Goal: Information Seeking & Learning: Compare options

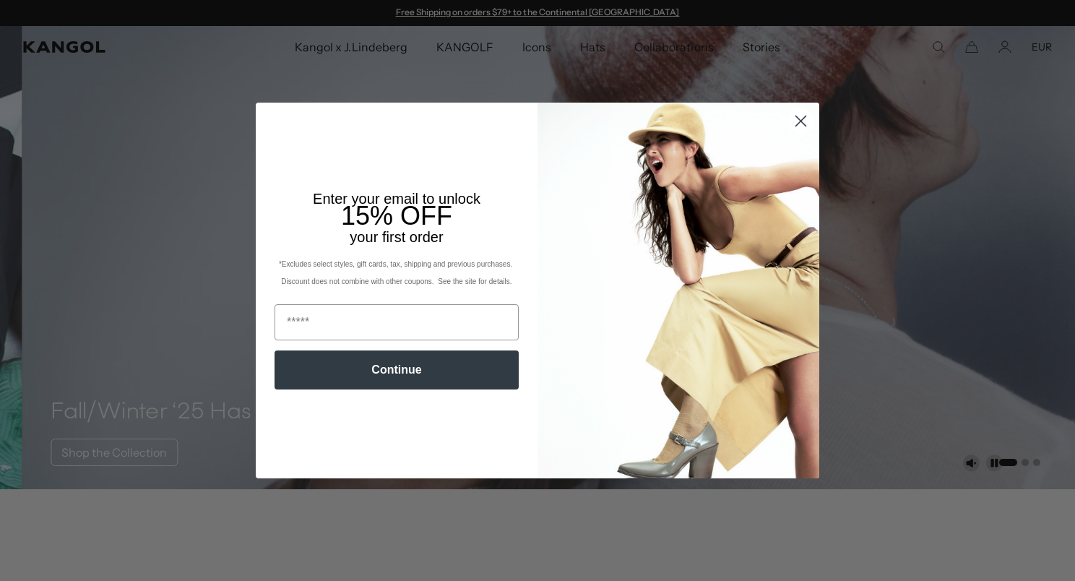
click at [795, 117] on circle "Close dialog" at bounding box center [801, 121] width 24 height 24
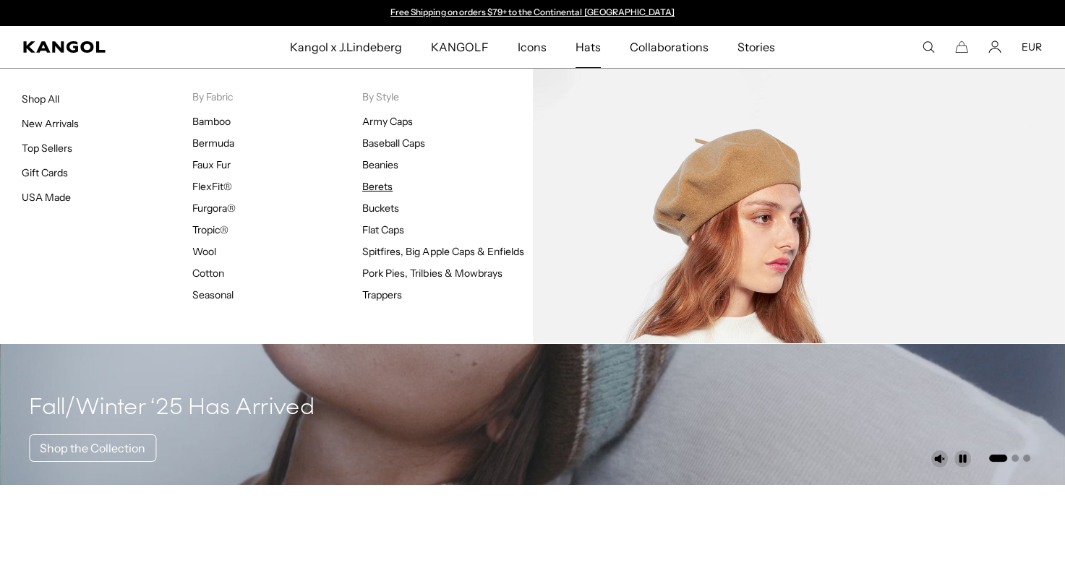
click at [382, 184] on link "Berets" at bounding box center [377, 186] width 30 height 13
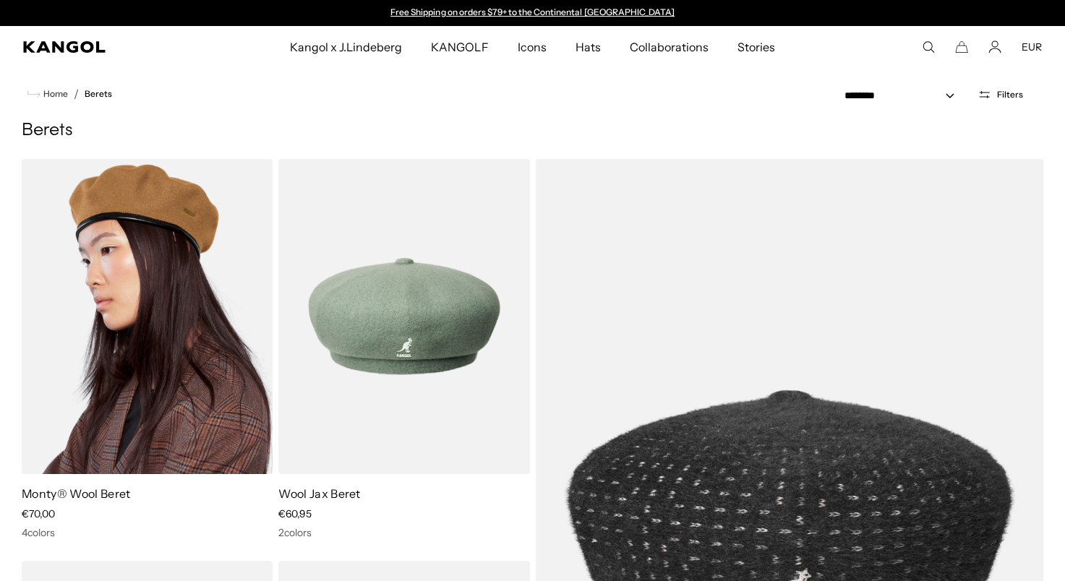
click at [173, 319] on img at bounding box center [147, 316] width 251 height 315
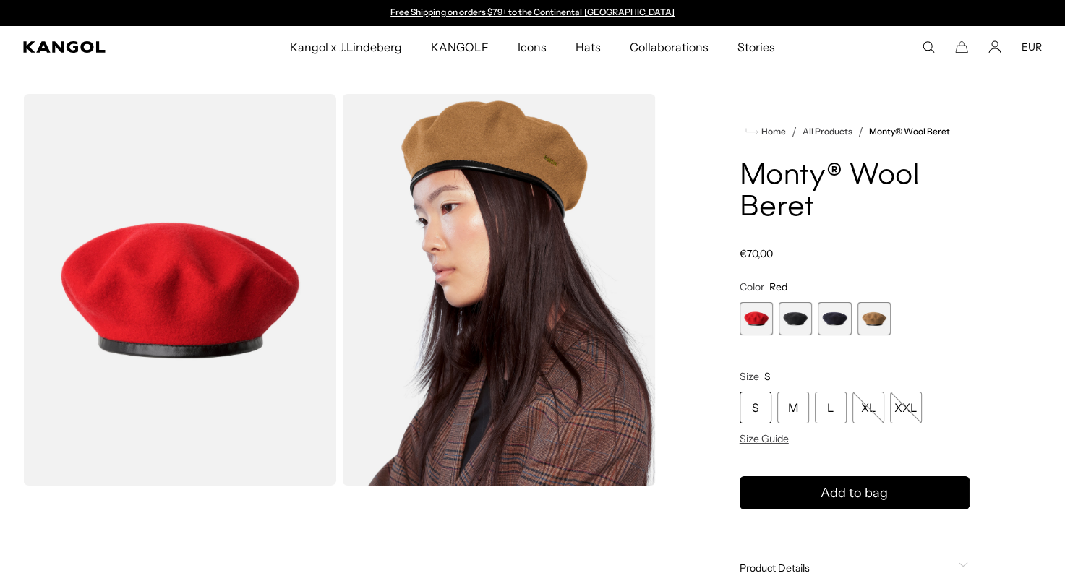
click at [796, 323] on span "2 of 4" at bounding box center [794, 318] width 33 height 33
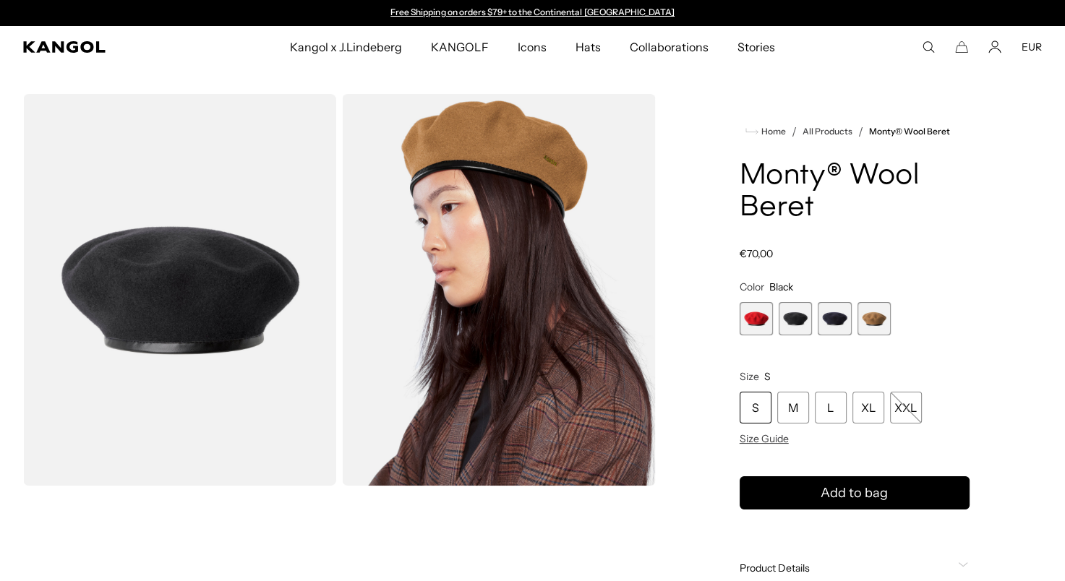
click at [801, 322] on span "2 of 4" at bounding box center [794, 318] width 33 height 33
click at [850, 323] on span "3 of 4" at bounding box center [833, 318] width 33 height 33
click at [877, 321] on span "4 of 4" at bounding box center [873, 318] width 33 height 33
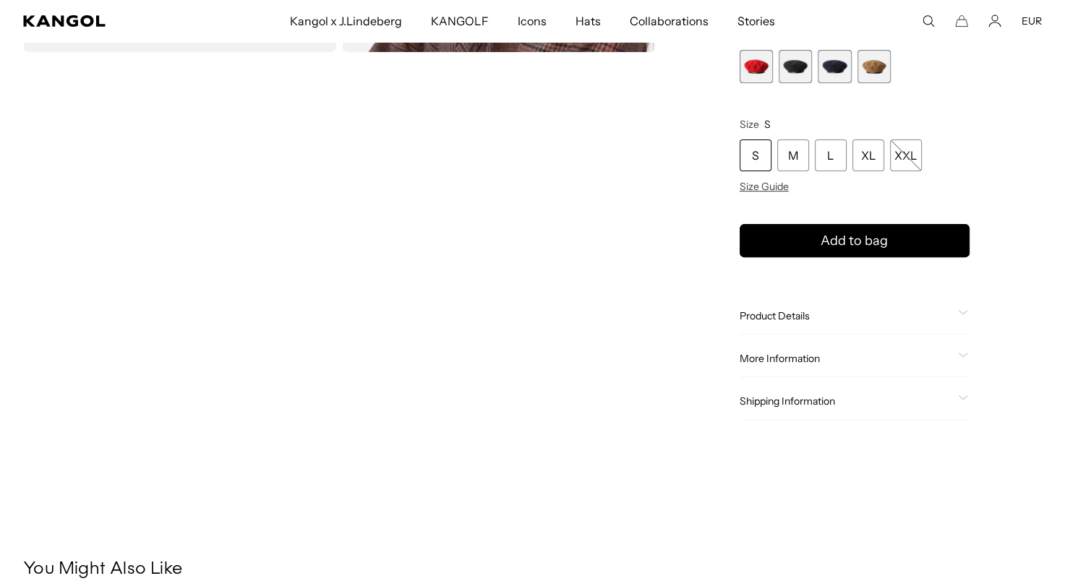
click at [754, 69] on span "1 of 4" at bounding box center [755, 66] width 33 height 33
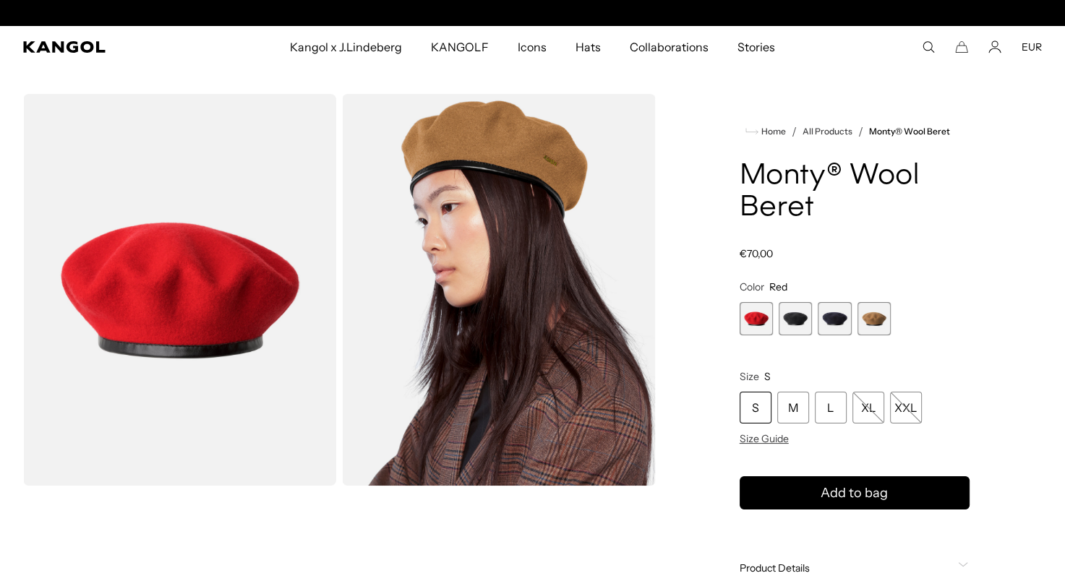
scroll to position [0, 298]
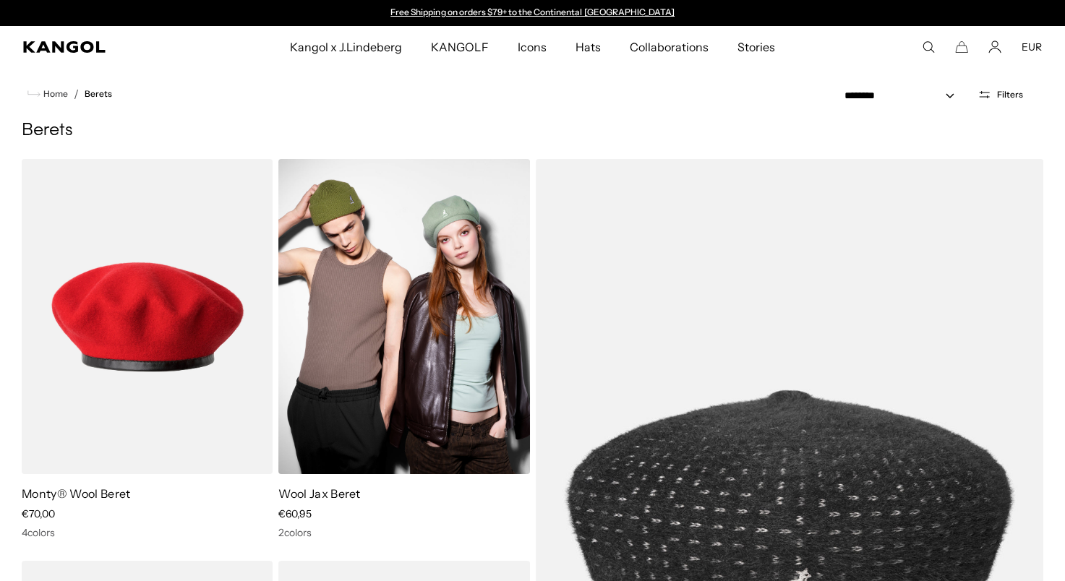
click at [368, 335] on img at bounding box center [403, 316] width 251 height 315
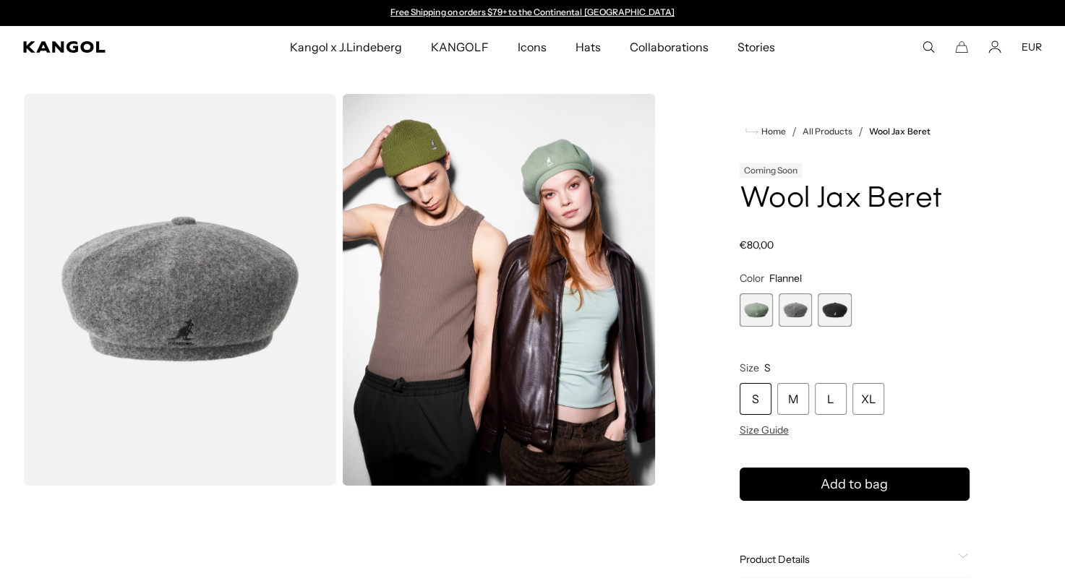
click at [795, 311] on span "2 of 3" at bounding box center [794, 309] width 33 height 33
click at [838, 314] on span "3 of 3" at bounding box center [833, 309] width 33 height 33
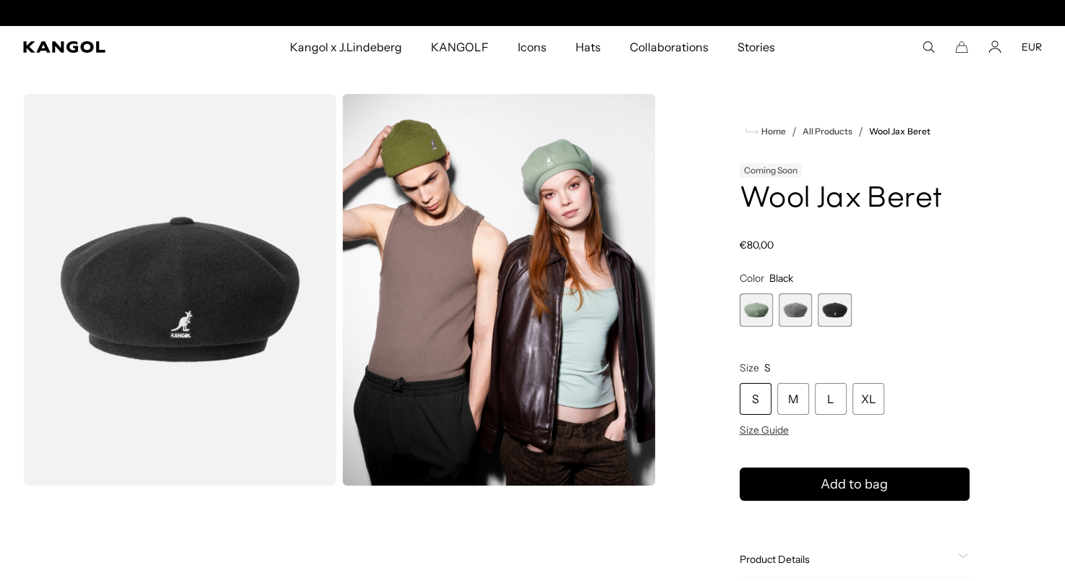
scroll to position [0, 298]
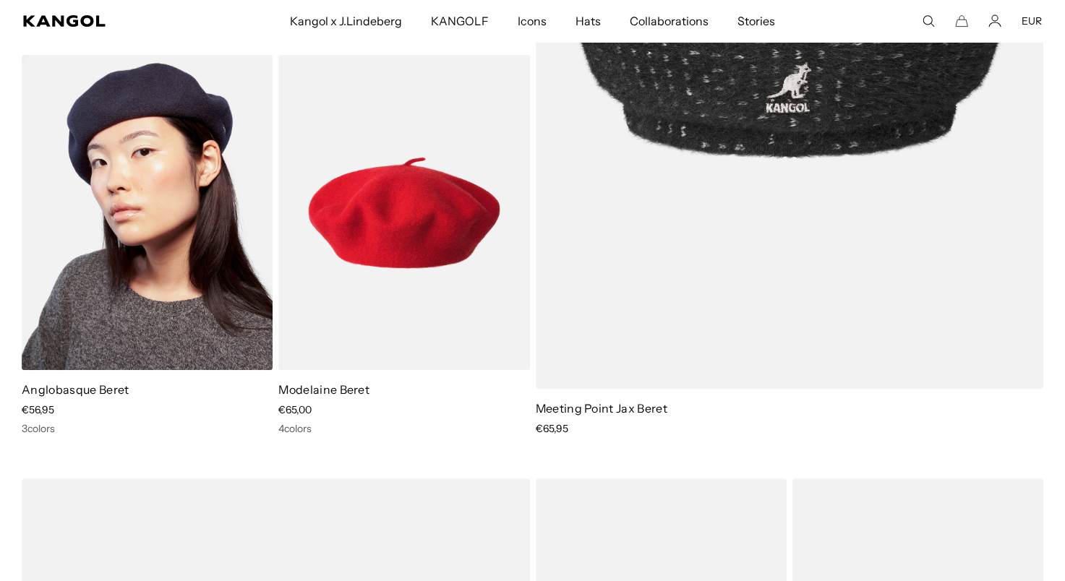
scroll to position [0, 298]
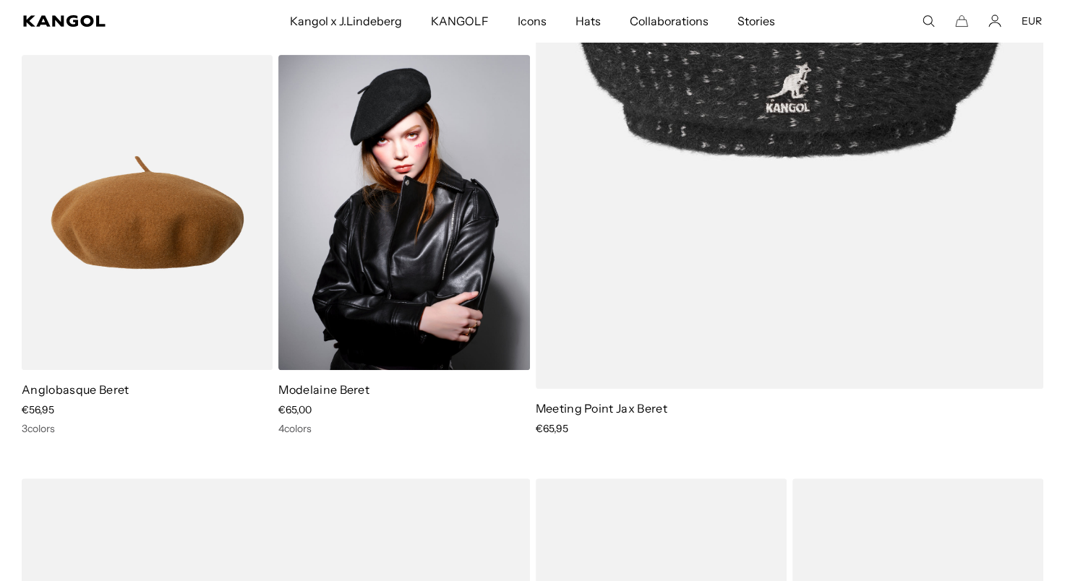
click at [356, 244] on img at bounding box center [403, 212] width 251 height 315
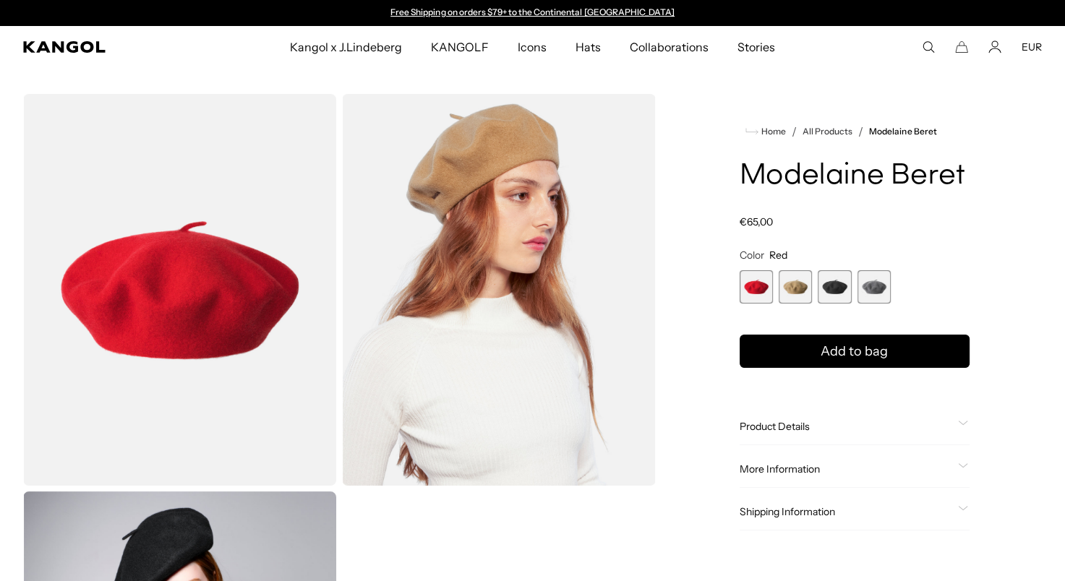
click at [783, 285] on span "2 of 4" at bounding box center [794, 286] width 33 height 33
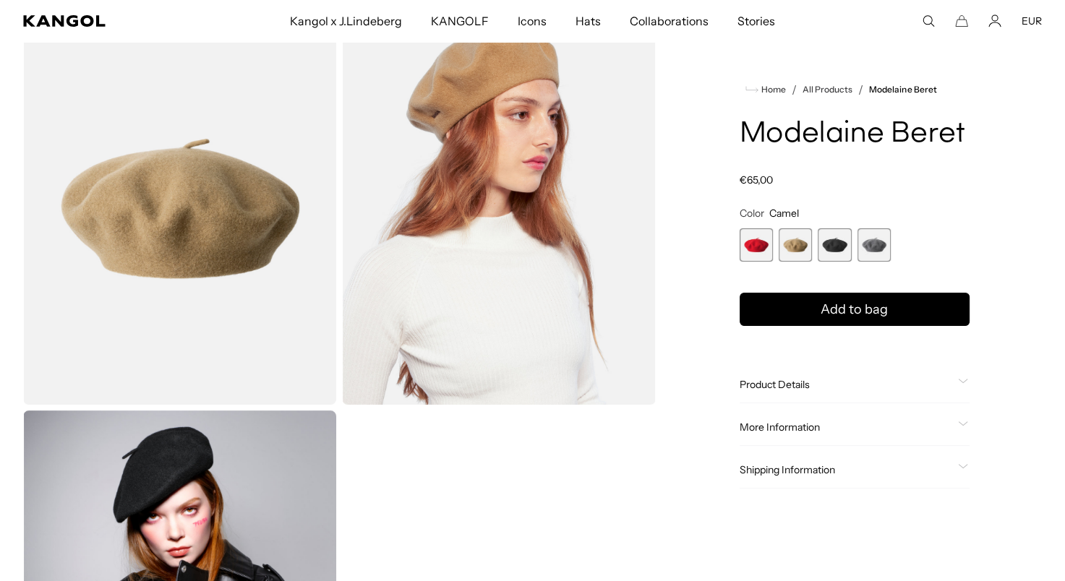
scroll to position [217, 0]
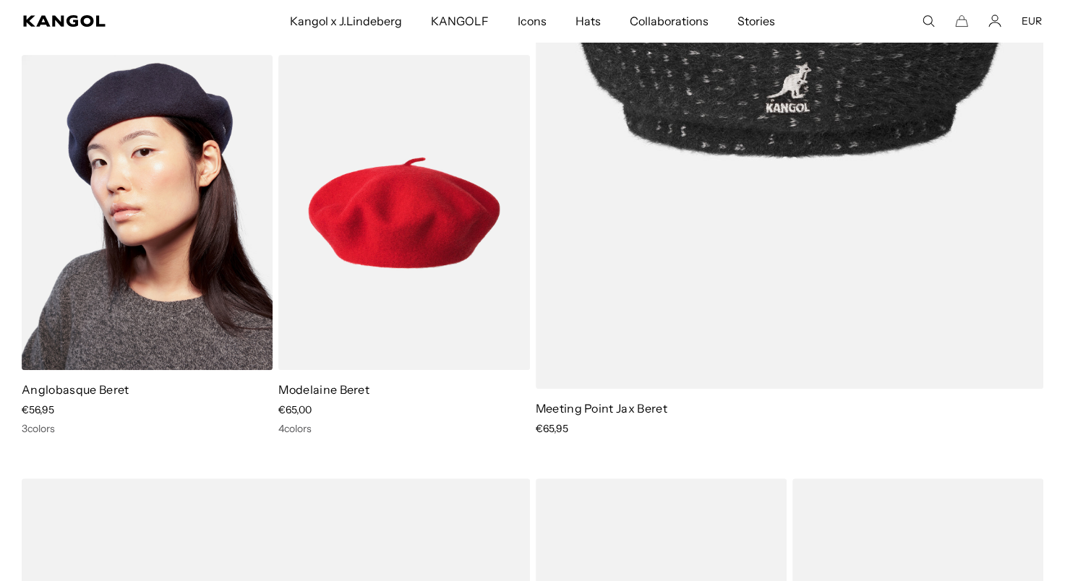
click at [157, 280] on img at bounding box center [147, 212] width 251 height 315
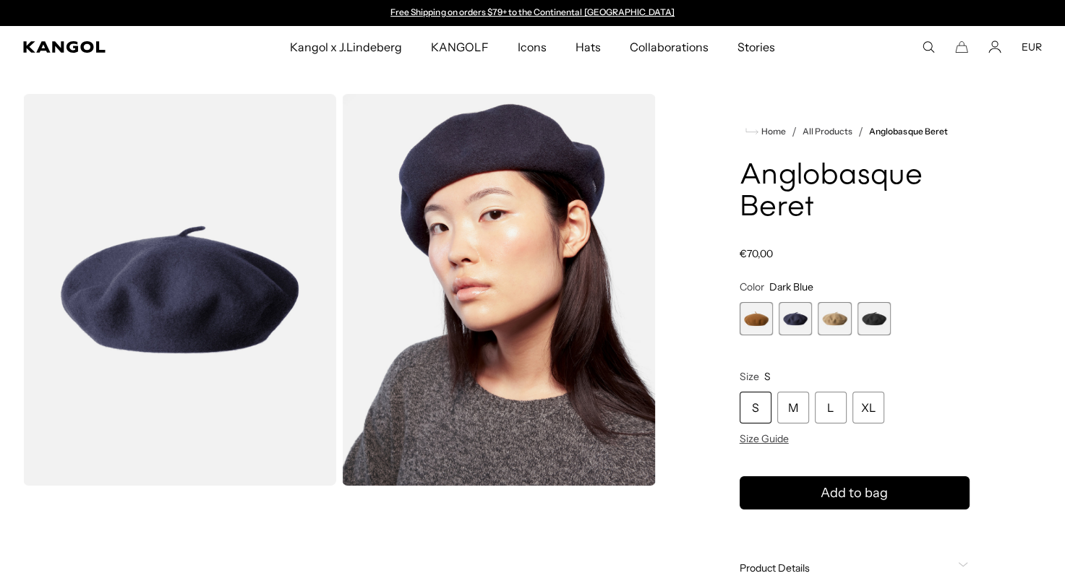
click at [832, 310] on span "3 of 4" at bounding box center [833, 318] width 33 height 33
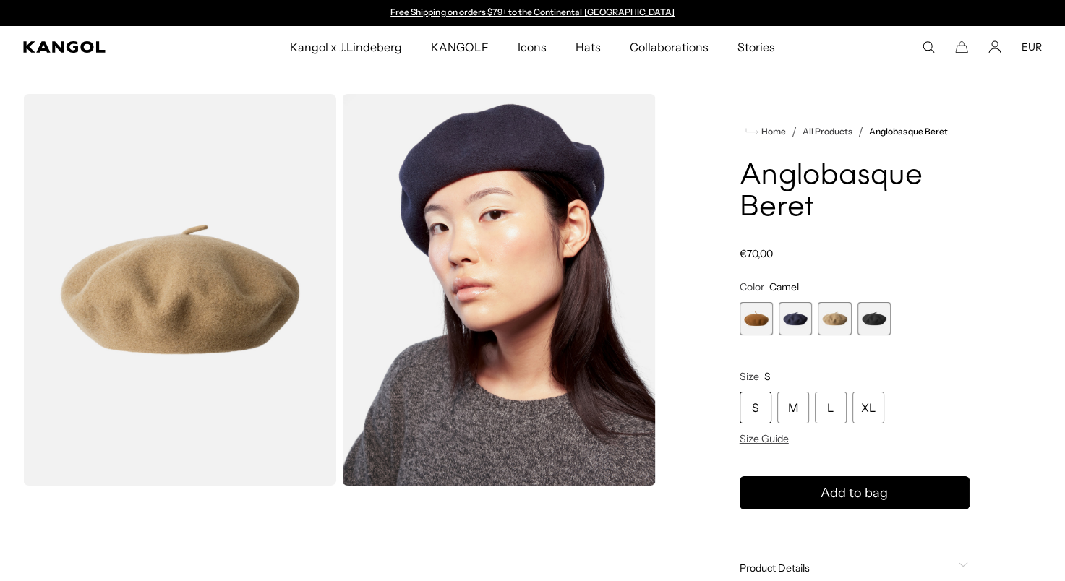
click at [876, 309] on span "4 of 4" at bounding box center [873, 318] width 33 height 33
click at [870, 313] on span "4 of 4" at bounding box center [873, 318] width 33 height 33
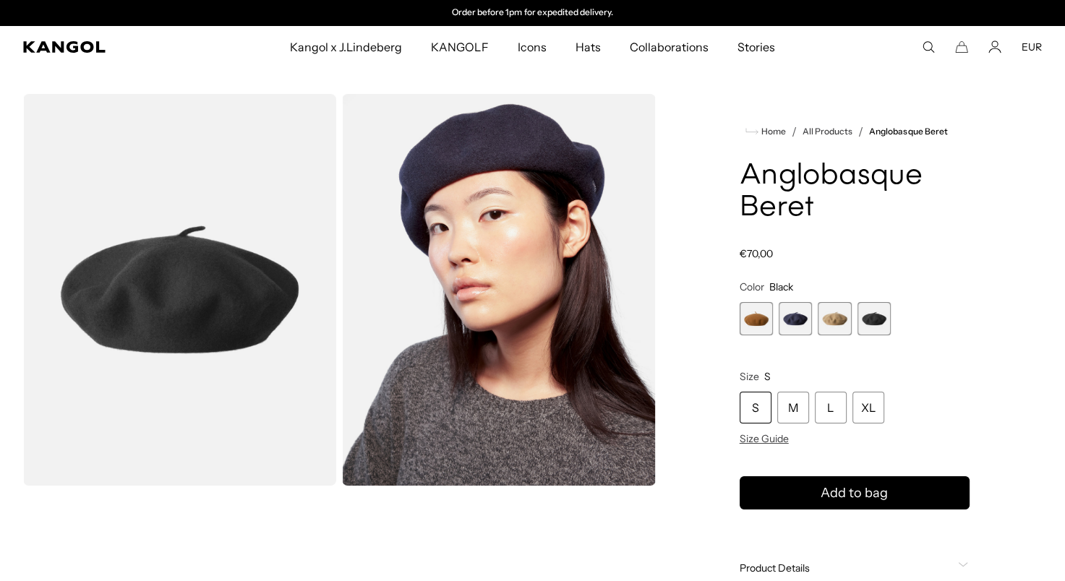
click at [775, 306] on div "Rustic Caramel Variant sold out or unavailable Dark Blue Variant sold out or un…" at bounding box center [854, 318] width 230 height 33
click at [746, 316] on span "1 of 4" at bounding box center [755, 318] width 33 height 33
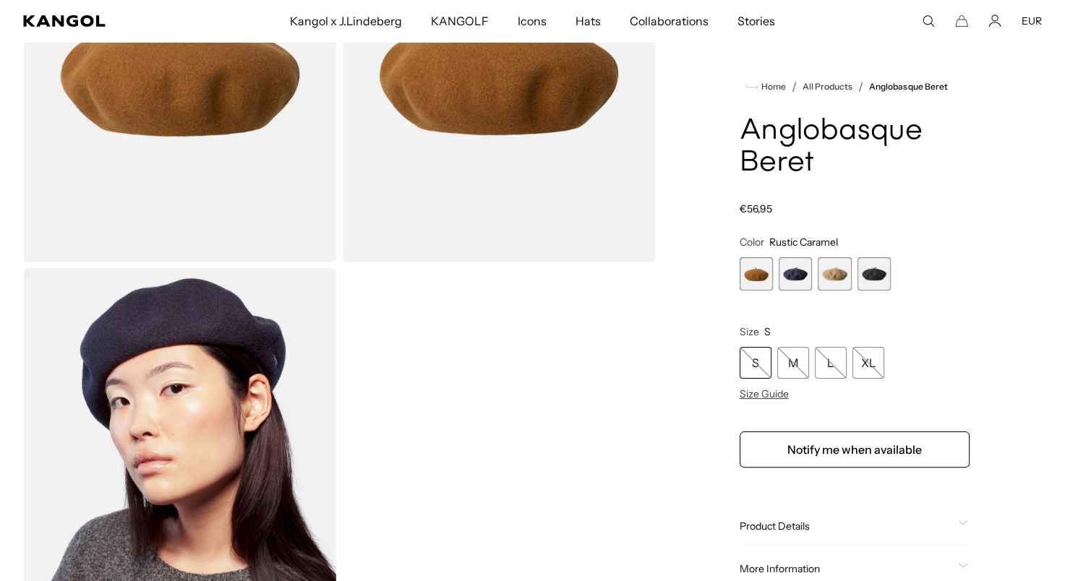
scroll to position [145, 0]
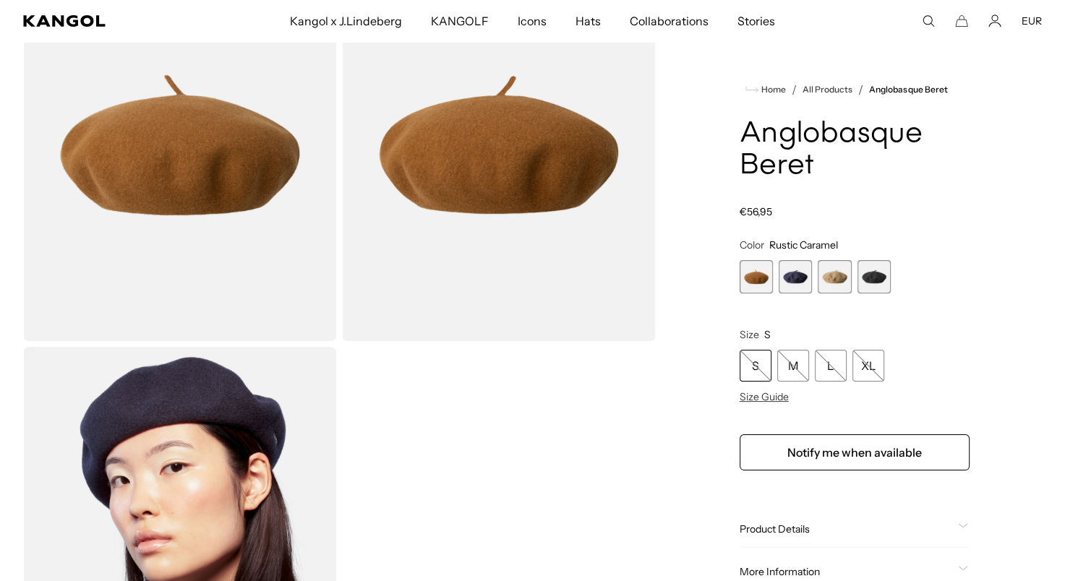
click at [831, 266] on span "3 of 4" at bounding box center [833, 276] width 33 height 33
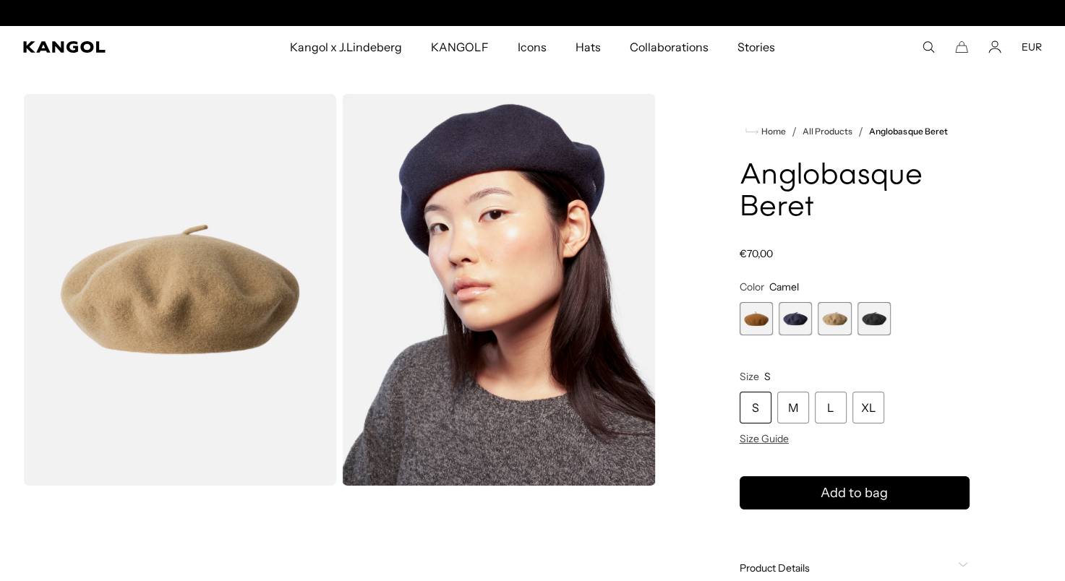
scroll to position [0, 298]
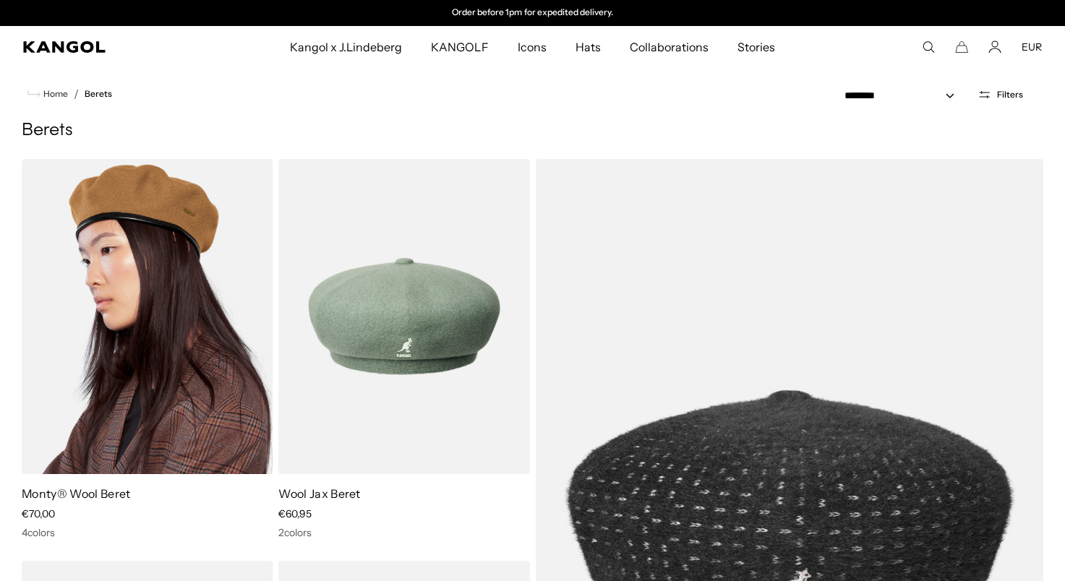
click at [171, 309] on img at bounding box center [147, 316] width 251 height 315
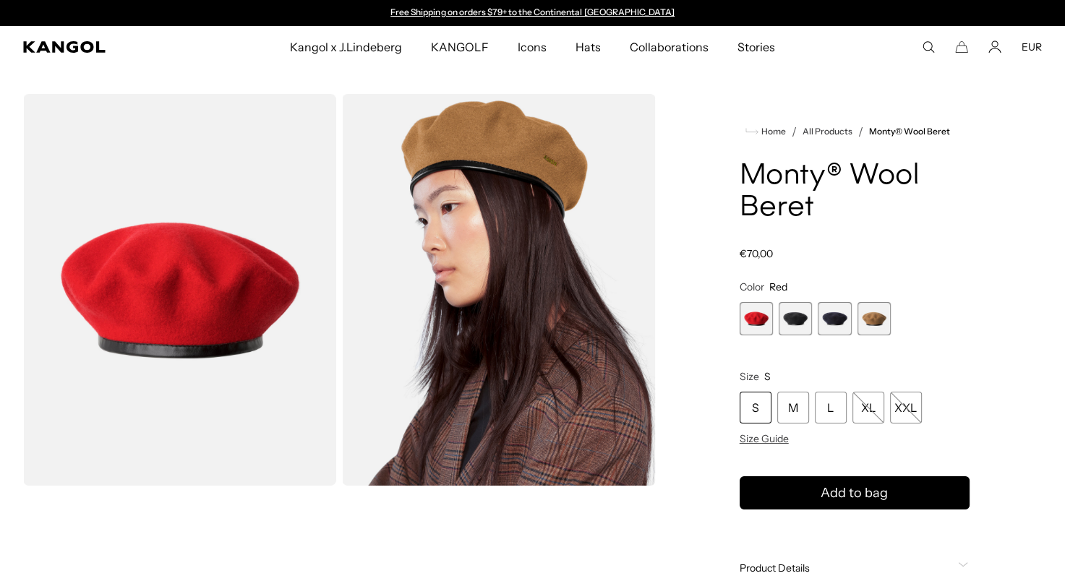
click at [790, 320] on span "2 of 4" at bounding box center [794, 318] width 33 height 33
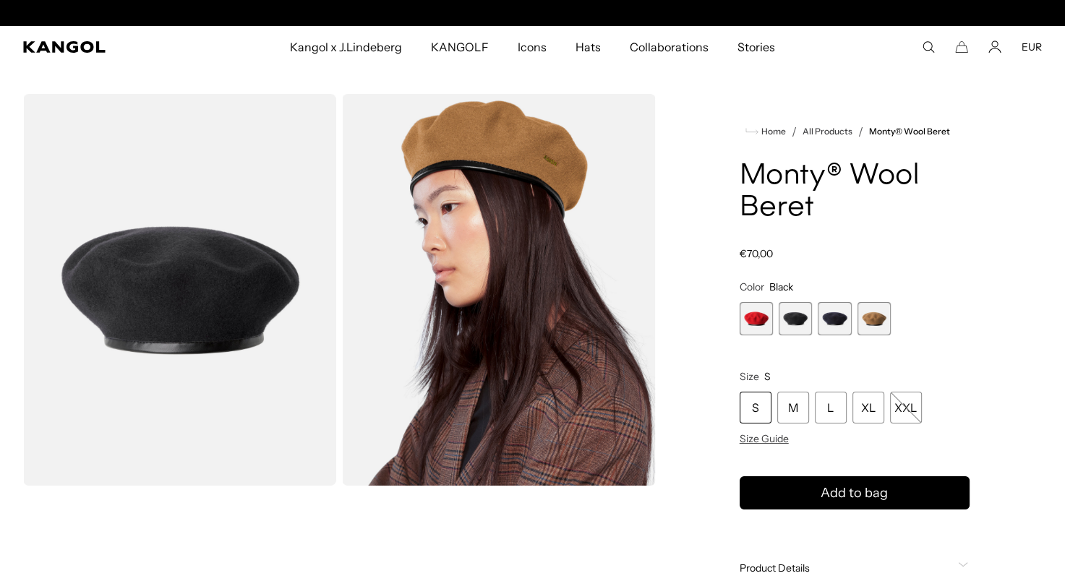
scroll to position [0, 298]
